Goal: Task Accomplishment & Management: Manage account settings

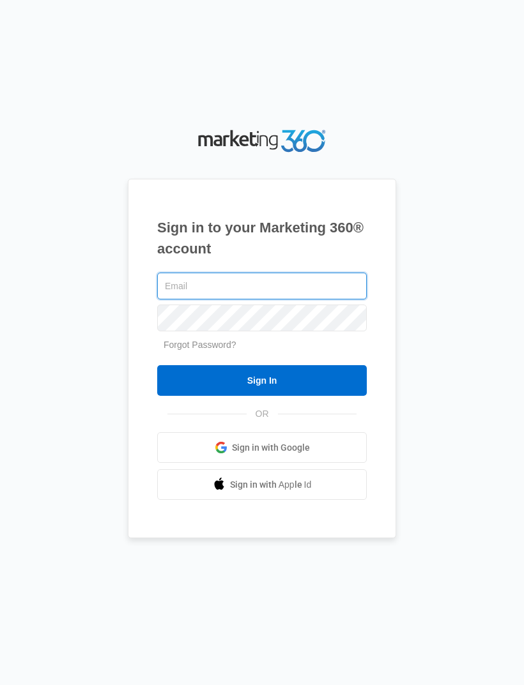
type input "[EMAIL_ADDRESS][DOMAIN_NAME]"
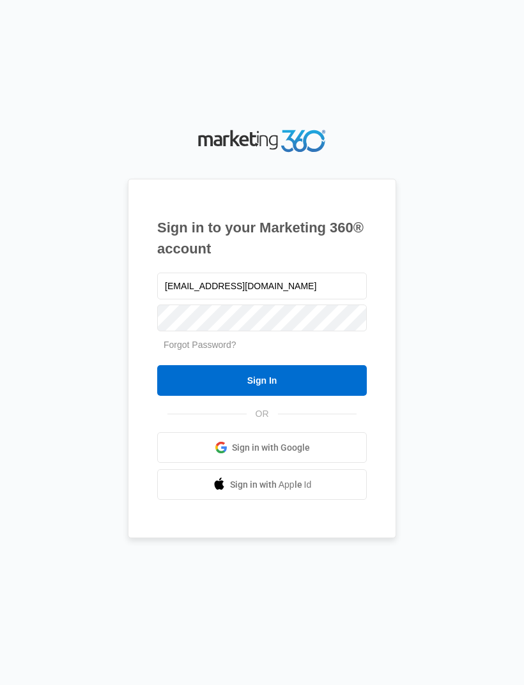
click at [262, 396] on input "Sign In" at bounding box center [262, 380] width 210 height 31
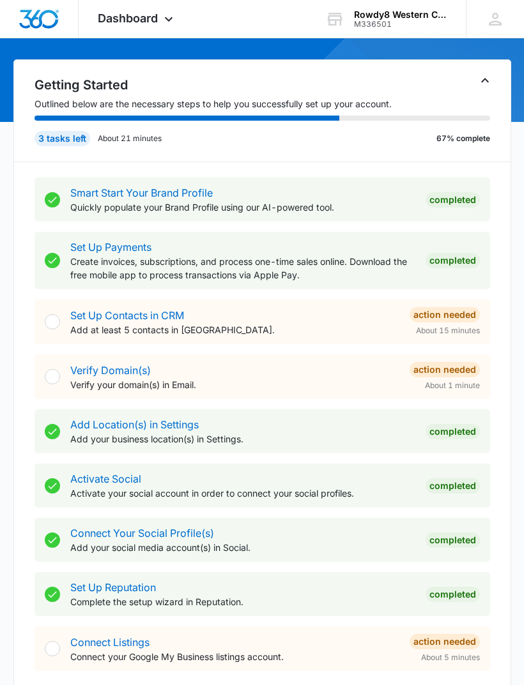
scroll to position [111, 0]
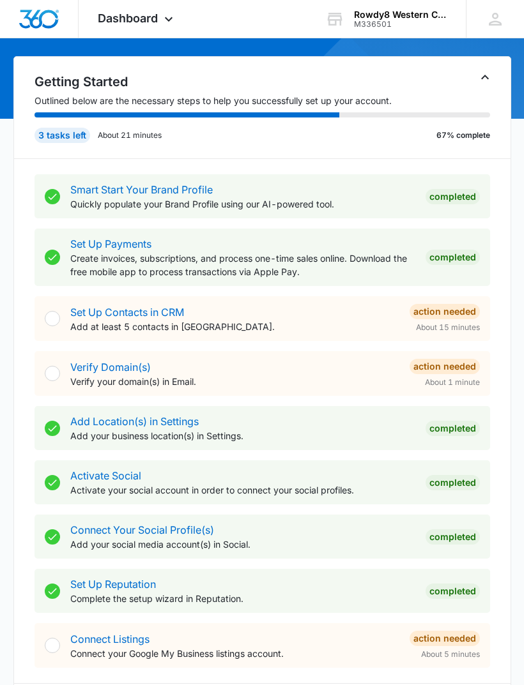
click at [357, 330] on p "Add at least 5 contacts in CRM." at bounding box center [234, 327] width 329 height 13
click at [152, 307] on link "Set Up Contacts in CRM" at bounding box center [127, 313] width 114 height 13
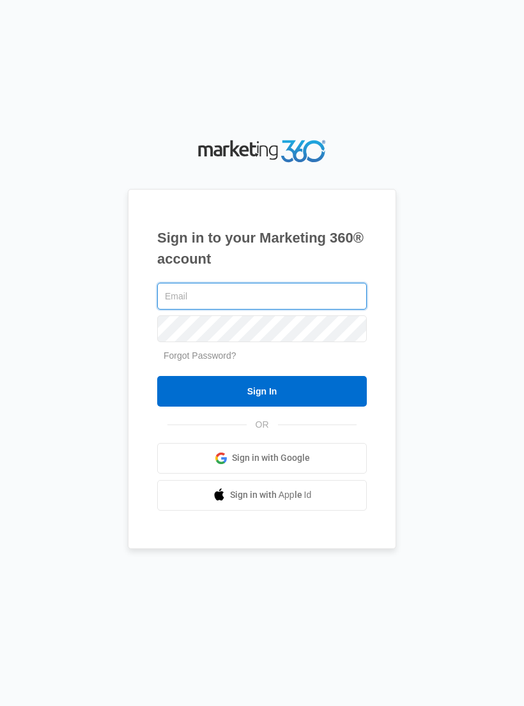
type input "[EMAIL_ADDRESS][DOMAIN_NAME]"
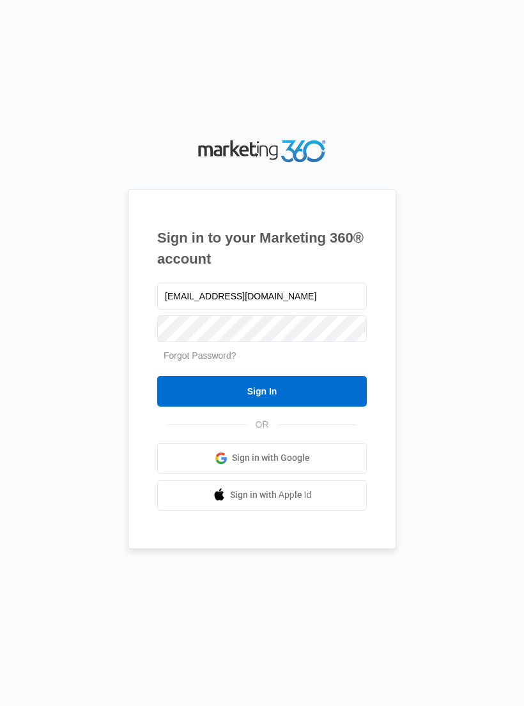
click at [262, 401] on input "Sign In" at bounding box center [262, 391] width 210 height 31
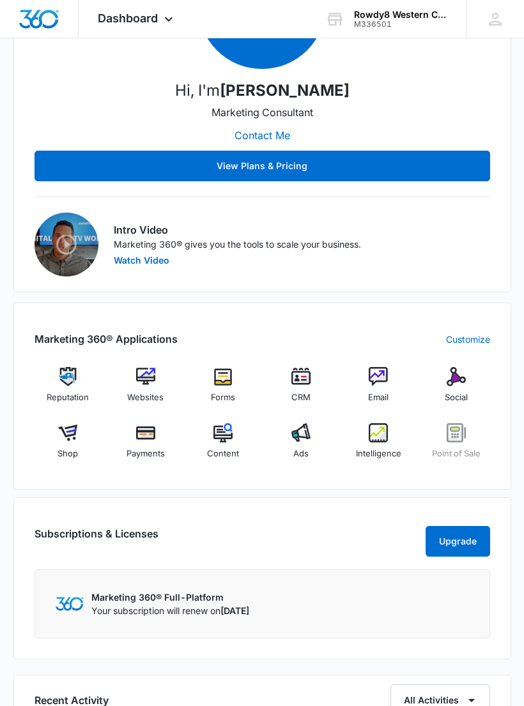
scroll to position [882, 0]
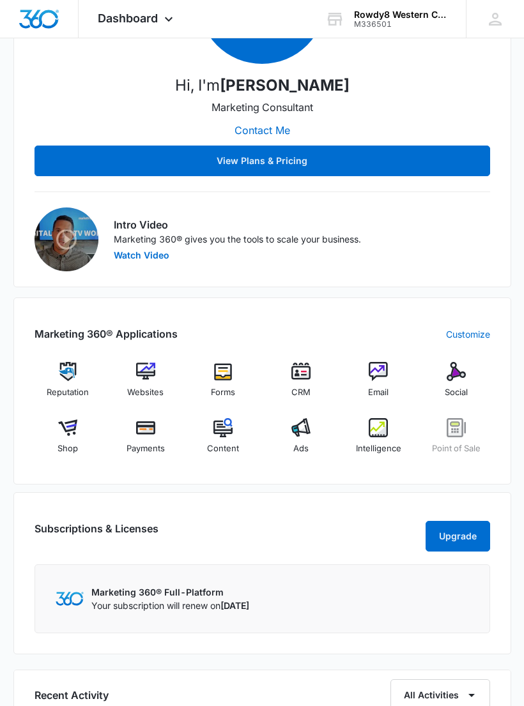
click at [153, 379] on img at bounding box center [145, 372] width 19 height 19
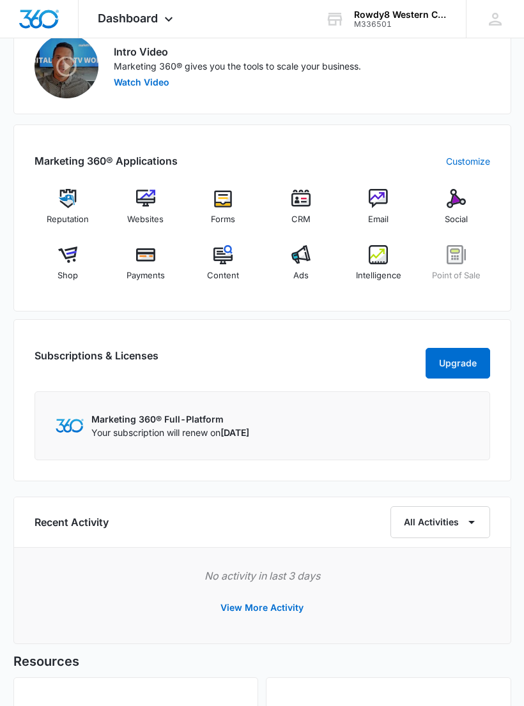
scroll to position [1038, 0]
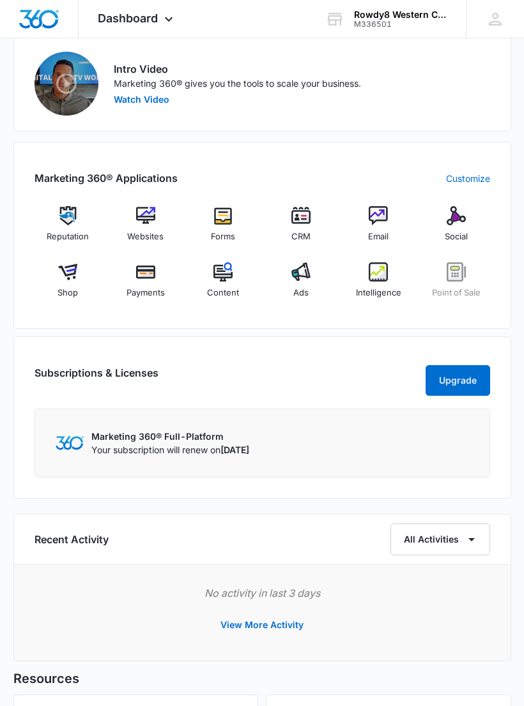
click at [62, 259] on div "Reputation Websites Forms CRM Email Social Shop Payments Content Ads Intelligen…" at bounding box center [261, 257] width 455 height 102
click at [77, 275] on img at bounding box center [67, 272] width 19 height 19
